Goal: Task Accomplishment & Management: Manage account settings

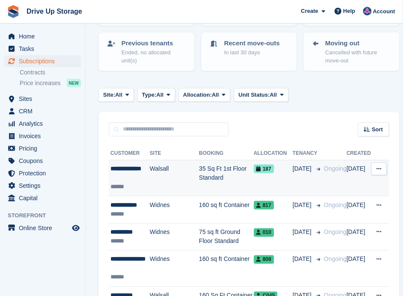
scroll to position [143, 0]
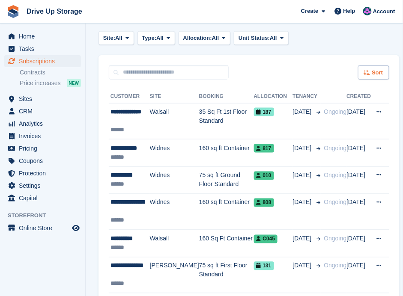
click at [372, 71] on span "Sort" at bounding box center [377, 72] width 11 height 9
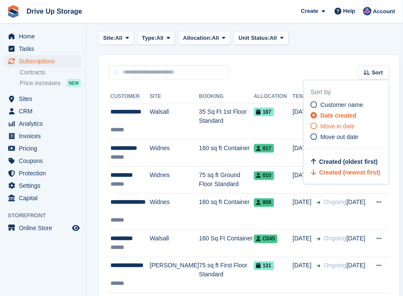
click at [311, 123] on icon at bounding box center [314, 126] width 6 height 6
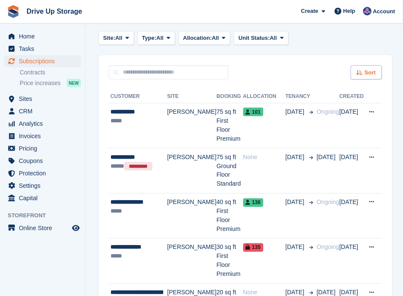
click at [371, 74] on span "Sort" at bounding box center [370, 72] width 11 height 9
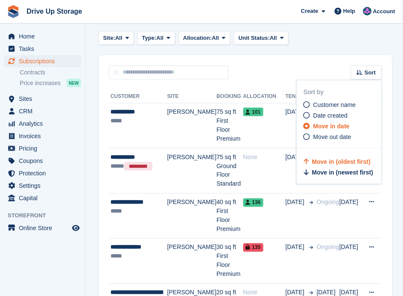
click at [316, 159] on span "Move in (oldest first)" at bounding box center [341, 161] width 59 height 7
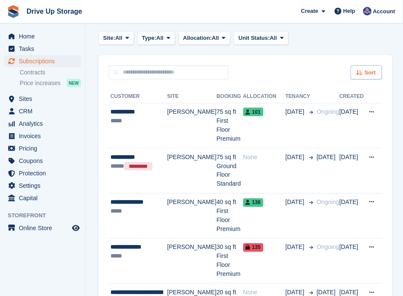
click at [361, 70] on icon at bounding box center [360, 73] width 6 height 6
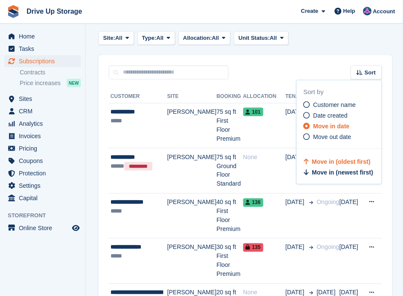
click at [319, 161] on span "Move in (oldest first)" at bounding box center [341, 161] width 59 height 7
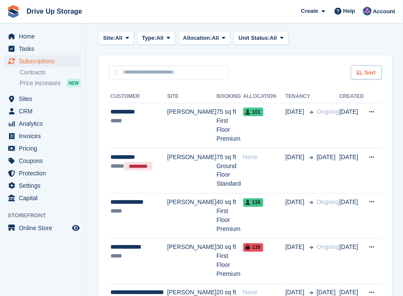
click at [371, 70] on span "Sort" at bounding box center [370, 72] width 11 height 9
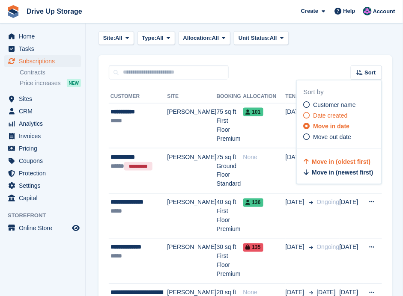
click at [306, 112] on icon at bounding box center [306, 115] width 6 height 6
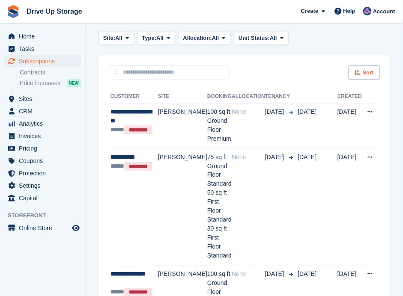
click at [365, 68] on span "Sort" at bounding box center [367, 72] width 11 height 9
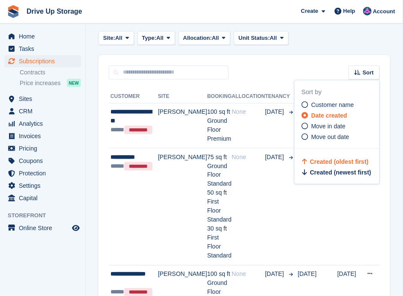
click at [321, 169] on span "Created (newest first)" at bounding box center [340, 172] width 61 height 7
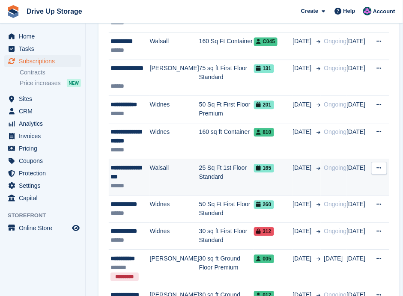
scroll to position [342, 0]
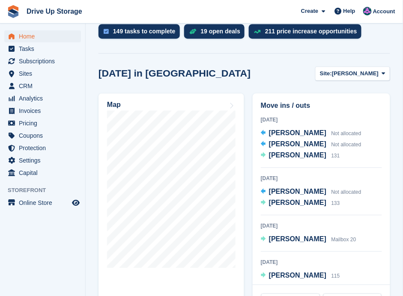
scroll to position [218, 0]
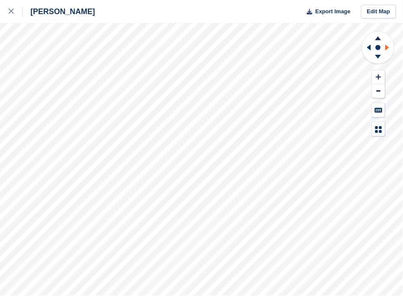
click at [389, 46] on icon at bounding box center [388, 47] width 11 height 22
click at [371, 45] on g at bounding box center [367, 47] width 11 height 22
click at [394, 113] on div at bounding box center [378, 84] width 34 height 106
click at [392, 110] on div at bounding box center [378, 84] width 34 height 106
click at [379, 56] on icon at bounding box center [378, 57] width 6 height 4
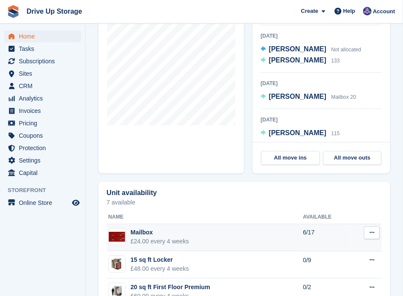
scroll to position [332, 0]
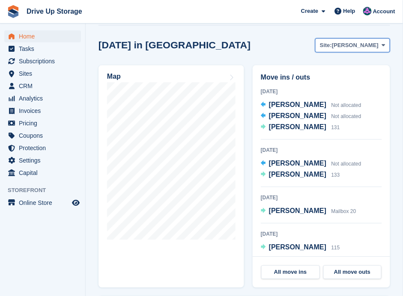
click at [380, 38] on button "Site: Stroud" at bounding box center [352, 45] width 75 height 14
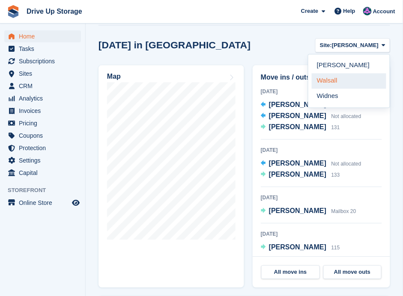
click at [349, 73] on link "Walsall" at bounding box center [349, 80] width 74 height 15
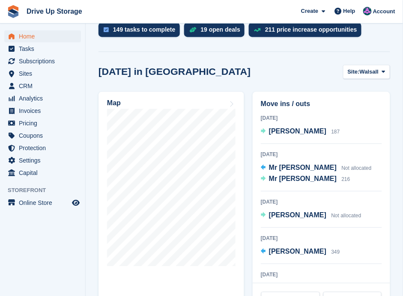
scroll to position [288, 0]
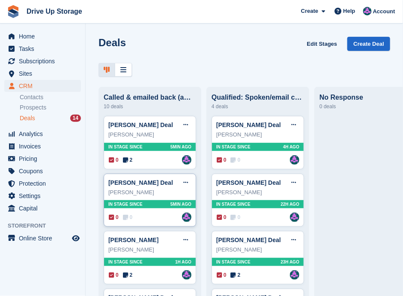
click at [149, 211] on div "Katie price Deal Edit deal Mark as won Mark as lost Delete deal Katie price In …" at bounding box center [150, 200] width 92 height 53
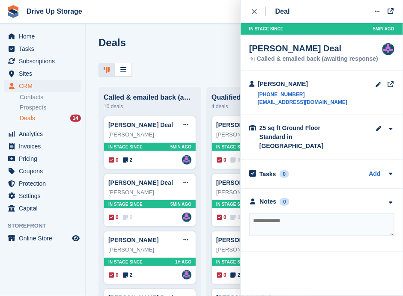
click at [317, 213] on textarea at bounding box center [321, 224] width 145 height 23
type textarea "**********"
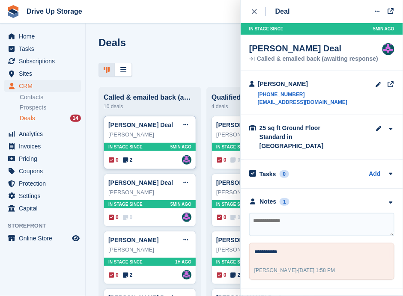
click at [155, 157] on div "0 2 Assigned to Andy" at bounding box center [150, 159] width 83 height 9
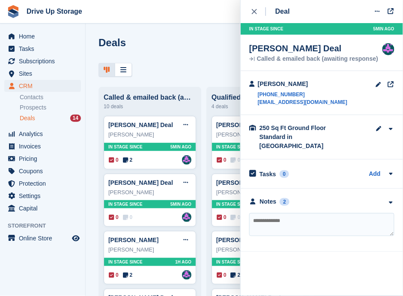
click at [292, 213] on textarea at bounding box center [321, 224] width 145 height 23
type textarea "**********"
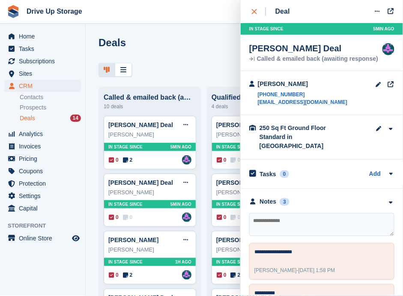
click at [252, 9] on icon "close" at bounding box center [254, 11] width 5 height 5
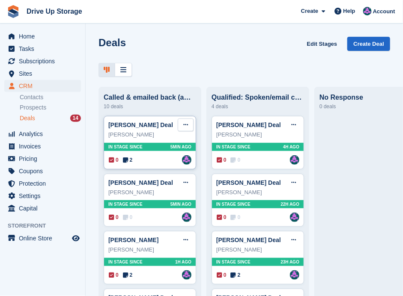
click at [188, 123] on icon at bounding box center [185, 125] width 5 height 6
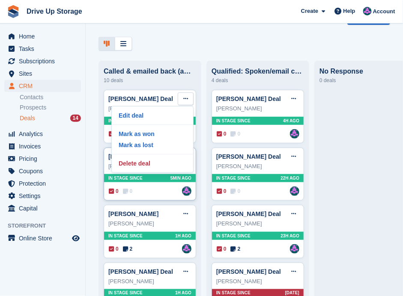
scroll to position [28, 0]
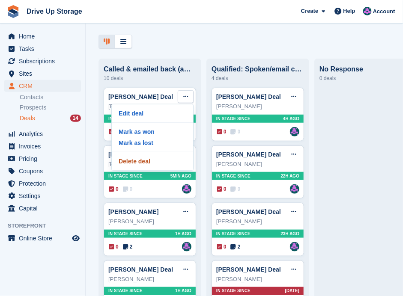
click at [142, 160] on p "Delete deal" at bounding box center [152, 161] width 74 height 11
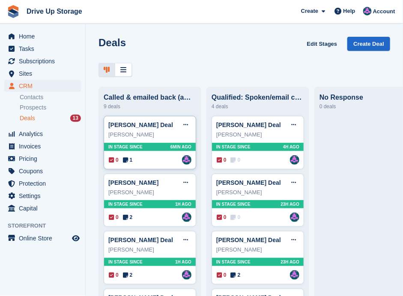
click at [152, 163] on div "0 1 Assigned to Andy" at bounding box center [150, 159] width 83 height 9
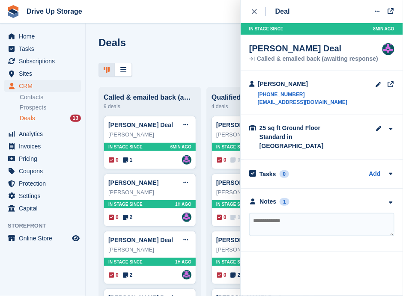
click at [301, 213] on textarea at bounding box center [321, 224] width 145 height 23
type textarea "*******"
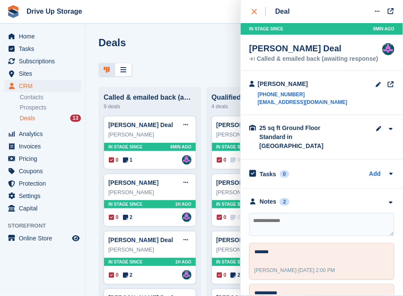
click at [250, 7] on button "close" at bounding box center [258, 11] width 19 height 23
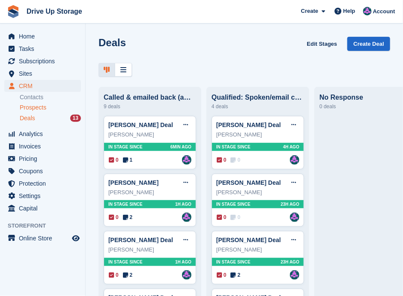
drag, startPoint x: 48, startPoint y: 108, endPoint x: 45, endPoint y: 105, distance: 4.5
click at [48, 108] on div "Prospects" at bounding box center [50, 108] width 61 height 8
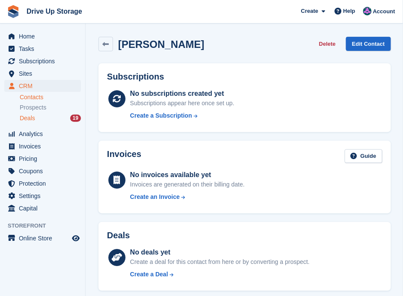
click at [35, 116] on div "Deals 19" at bounding box center [50, 118] width 61 height 8
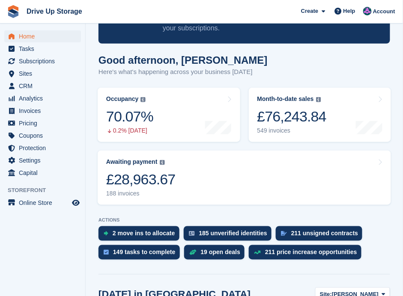
scroll to position [143, 0]
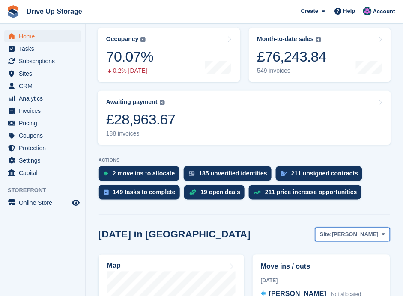
click at [380, 228] on button "Site: [PERSON_NAME]" at bounding box center [352, 235] width 75 height 14
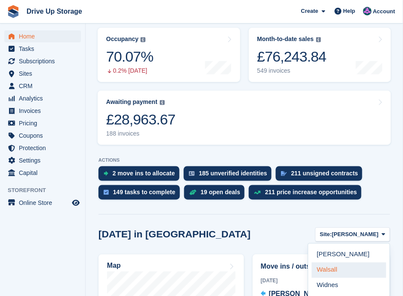
click at [340, 263] on link "Walsall" at bounding box center [349, 270] width 74 height 15
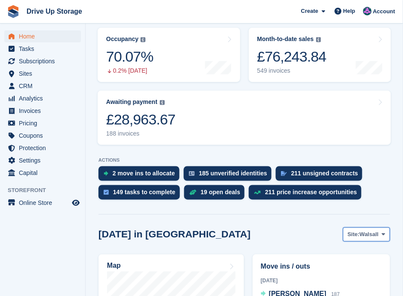
click at [380, 231] on span at bounding box center [383, 234] width 7 height 7
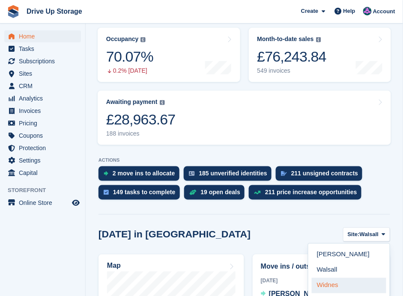
click at [336, 278] on link "Widnes" at bounding box center [349, 285] width 74 height 15
